Goal: Task Accomplishment & Management: Manage account settings

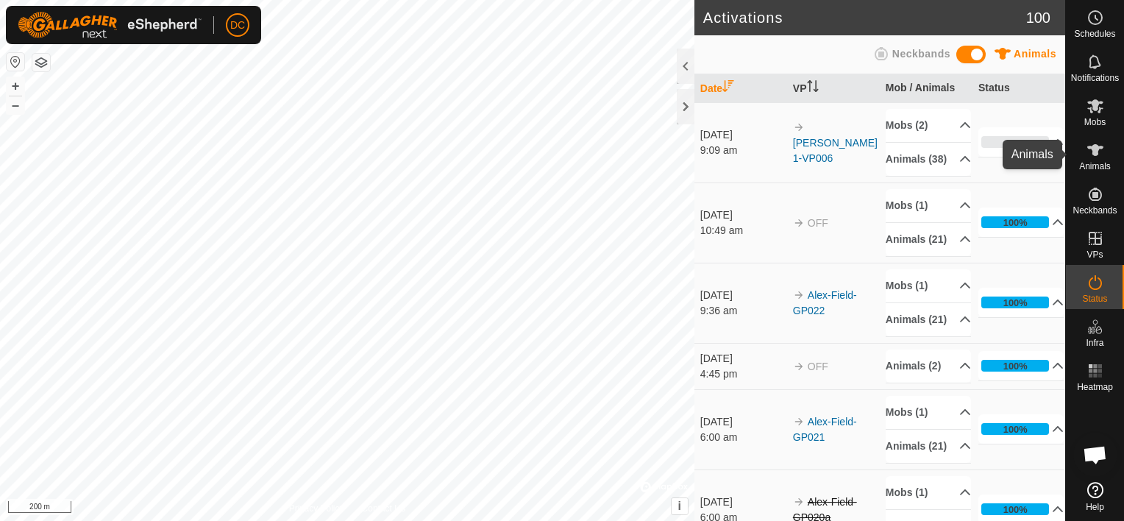
click at [1088, 150] on icon at bounding box center [1095, 150] width 18 height 18
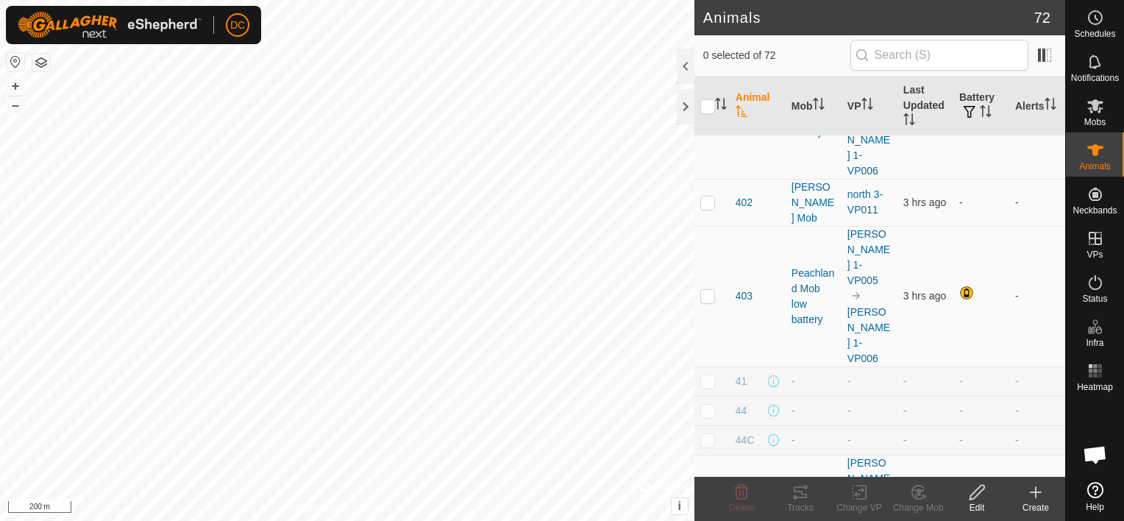
scroll to position [956, 0]
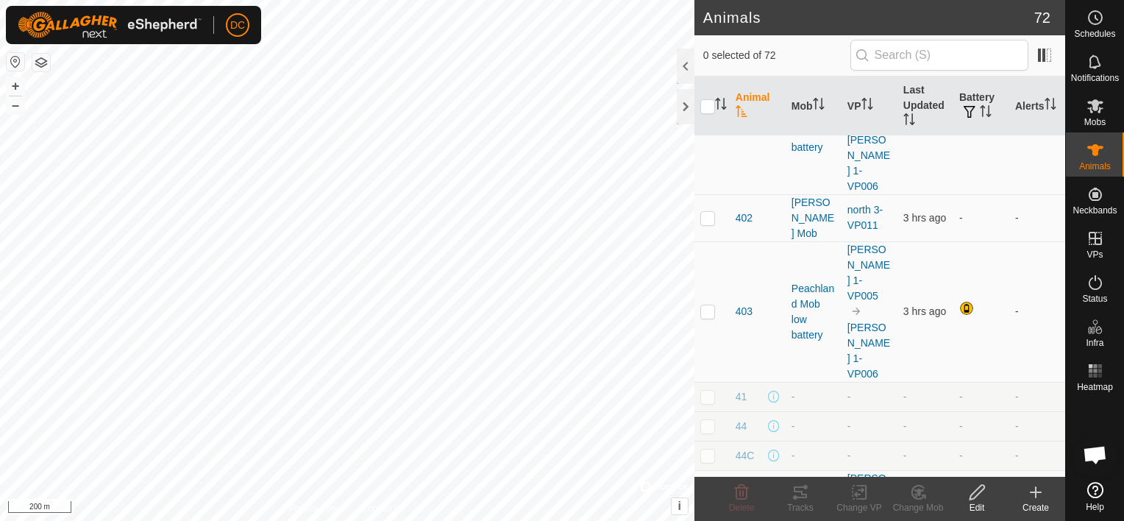
drag, startPoint x: 702, startPoint y: 253, endPoint x: 707, endPoint y: 266, distance: 14.2
checkbox input "true"
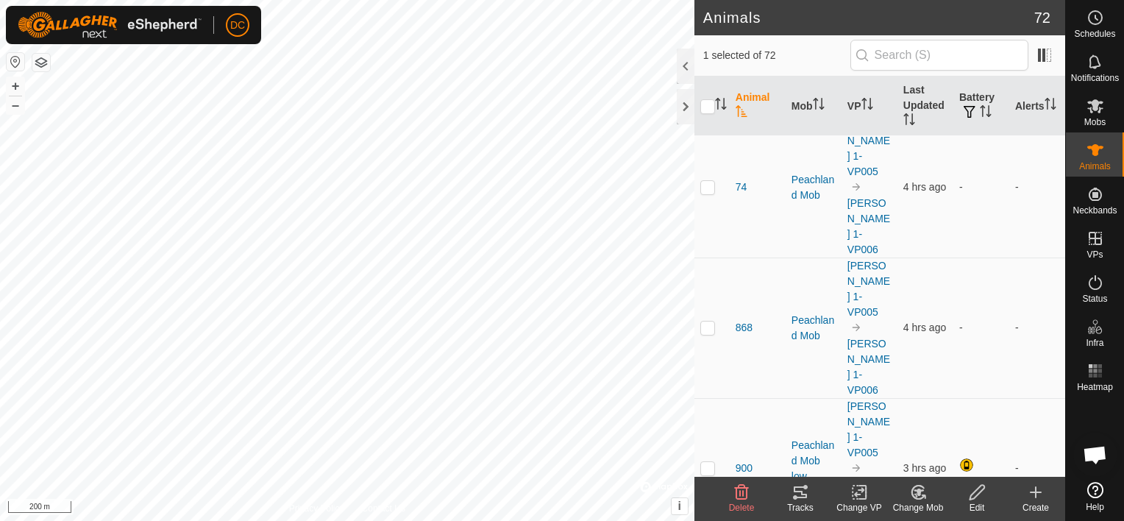
scroll to position [1691, 0]
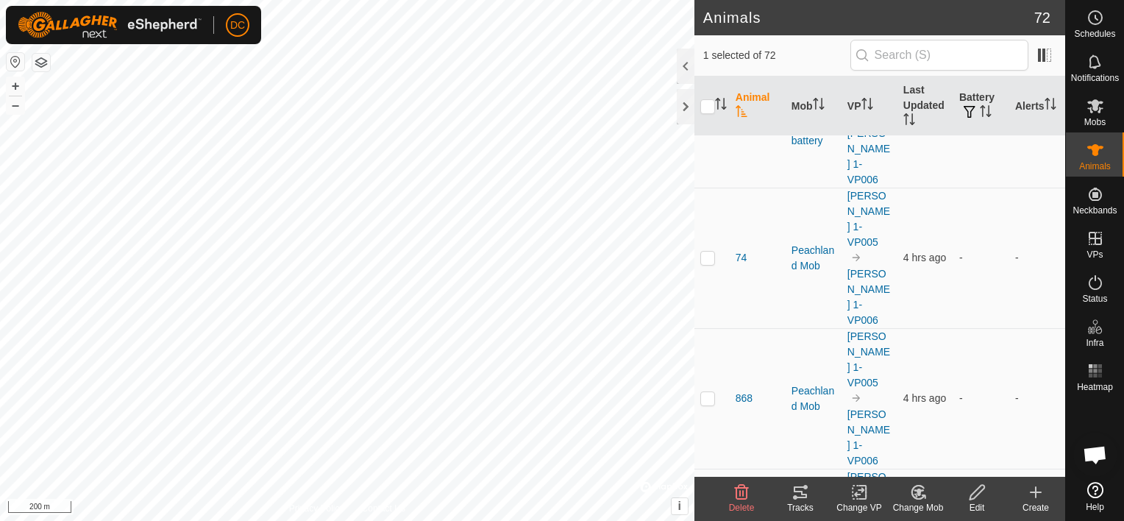
checkbox input "true"
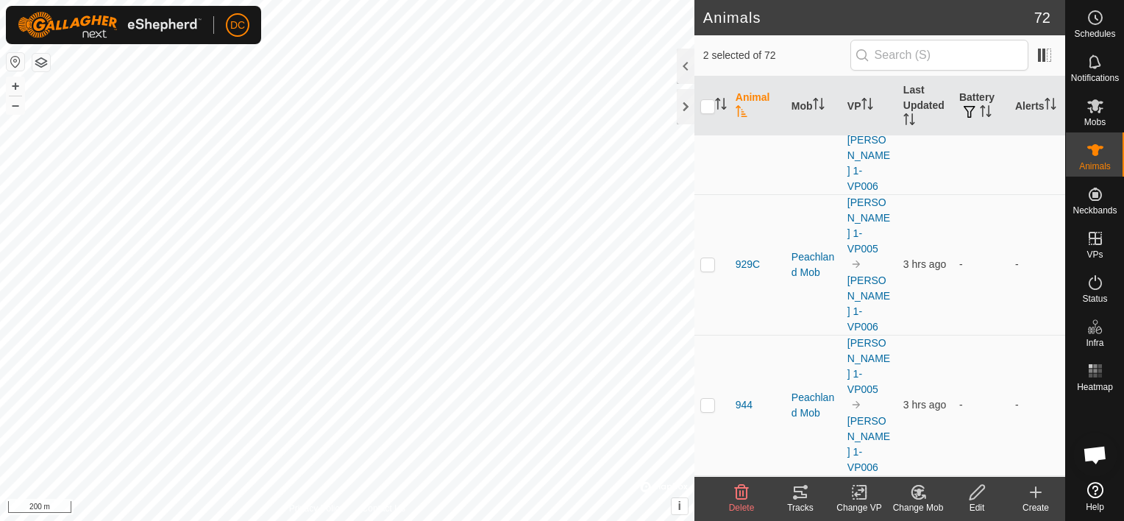
scroll to position [3530, 0]
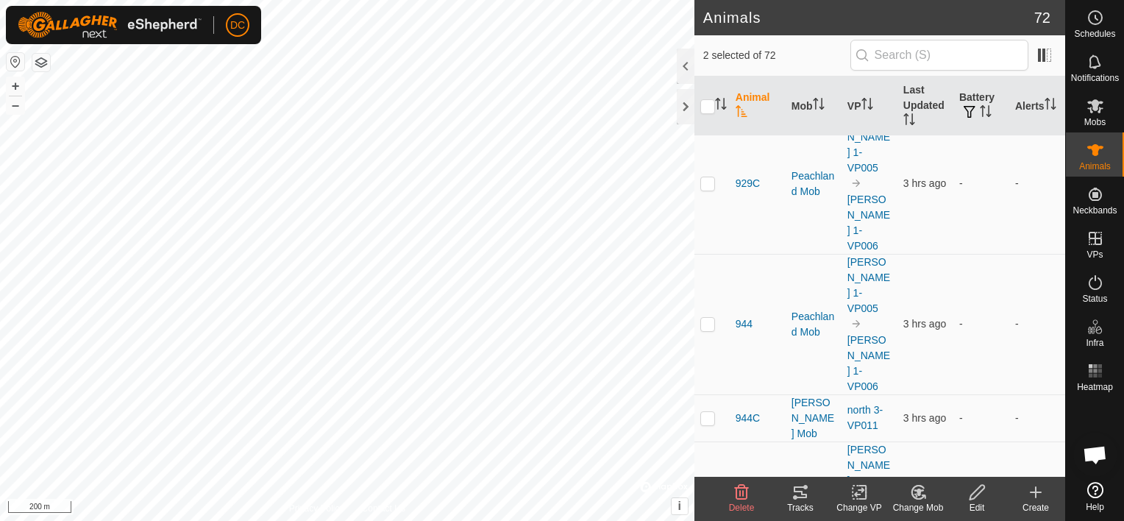
checkbox input "true"
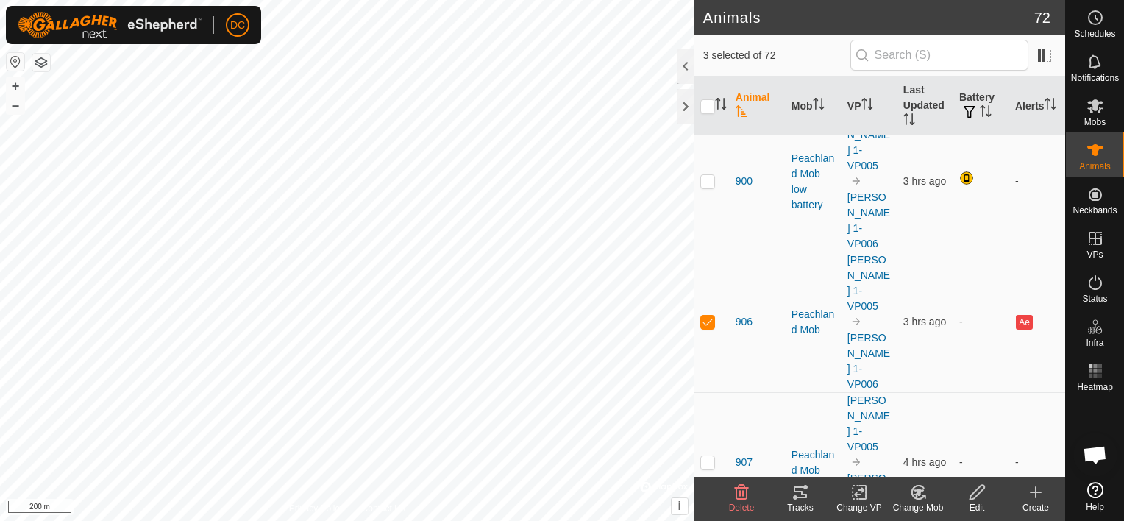
scroll to position [2133, 0]
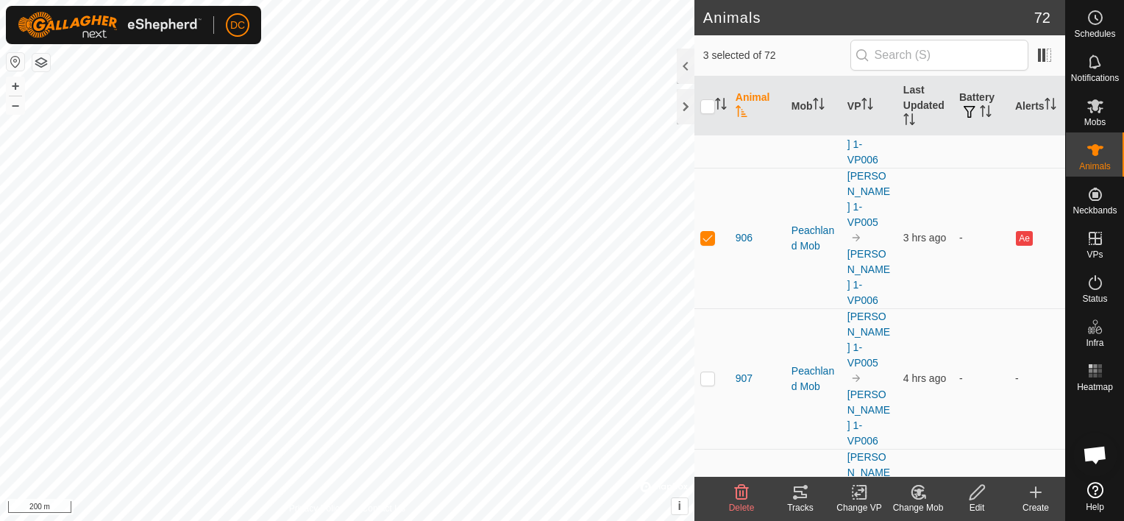
checkbox input "true"
click at [800, 488] on icon at bounding box center [800, 492] width 18 height 18
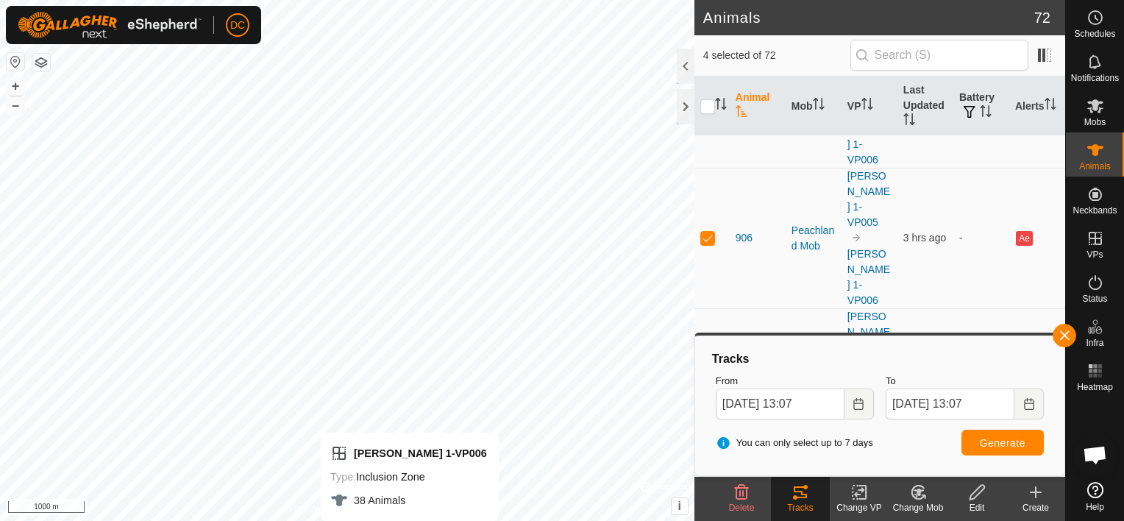
click at [415, 520] on html "DC Schedules Notifications Mobs Animals Neckbands VPs Status Infra Heatmap Help…" at bounding box center [562, 260] width 1124 height 521
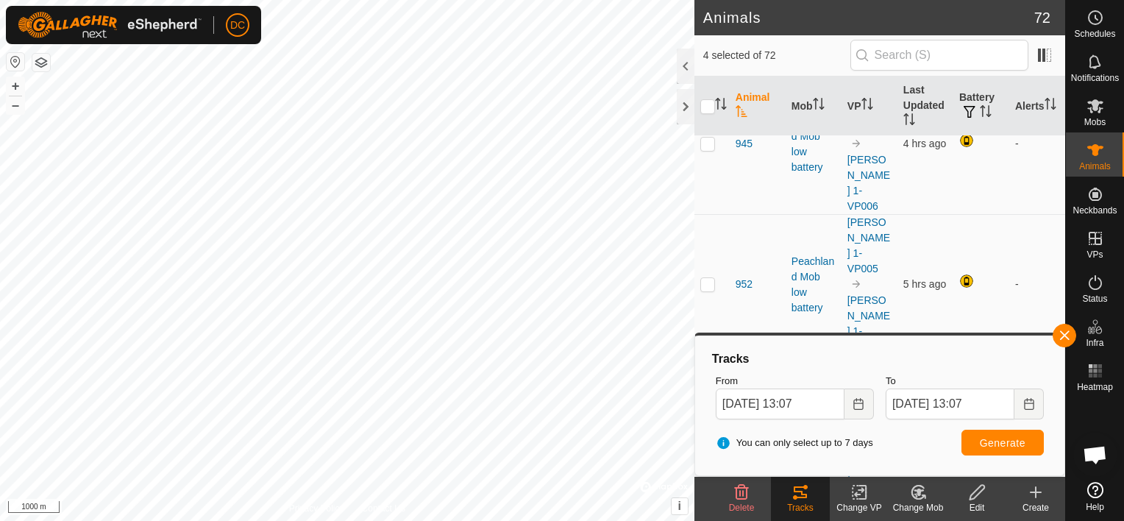
scroll to position [3971, 0]
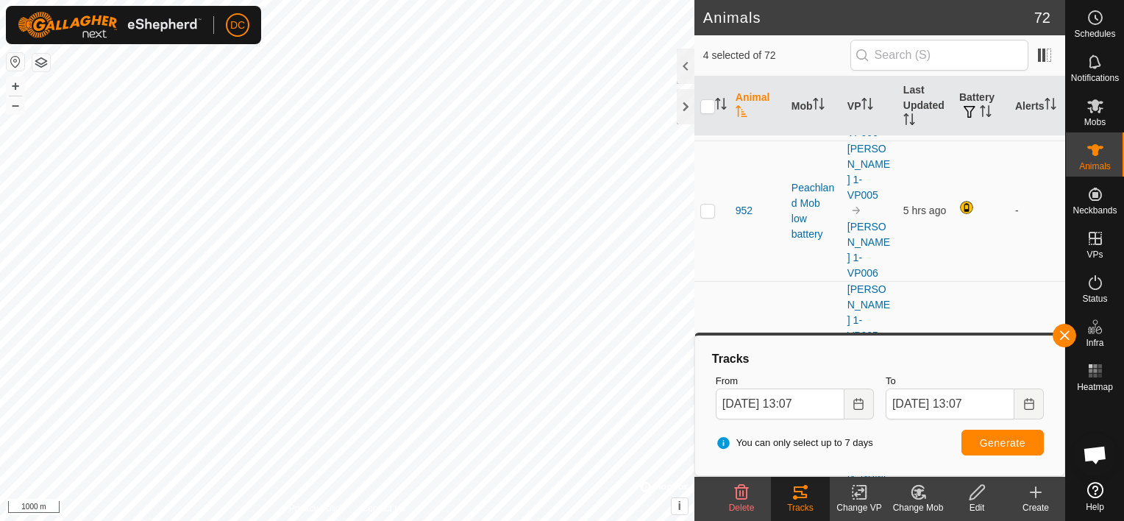
checkbox input "true"
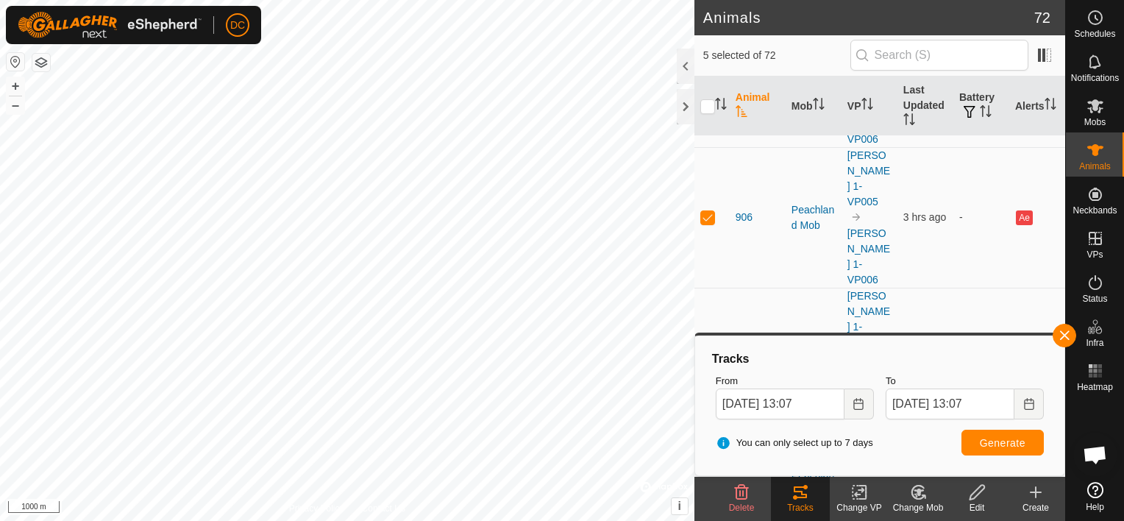
scroll to position [2177, 0]
